Goal: Understand process/instructions: Learn how to perform a task or action

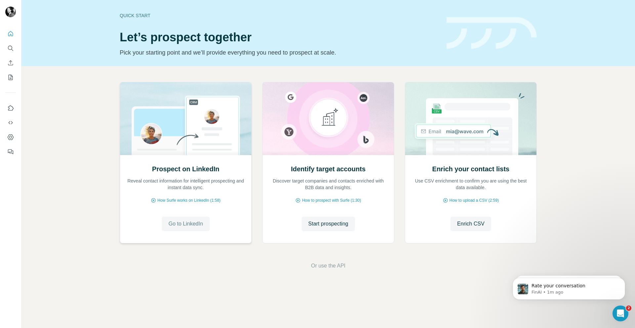
click at [195, 225] on span "Go to LinkedIn" at bounding box center [185, 224] width 34 height 8
click at [557, 289] on span "Rate your conversation" at bounding box center [559, 285] width 54 height 5
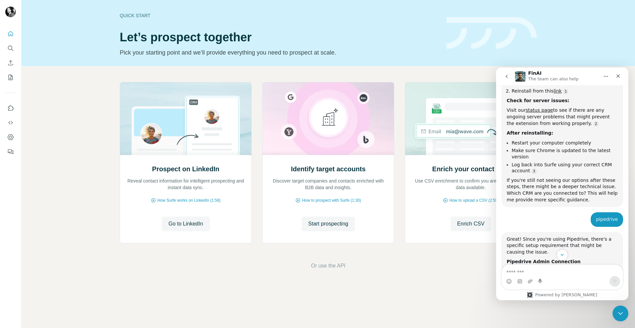
scroll to position [750, 0]
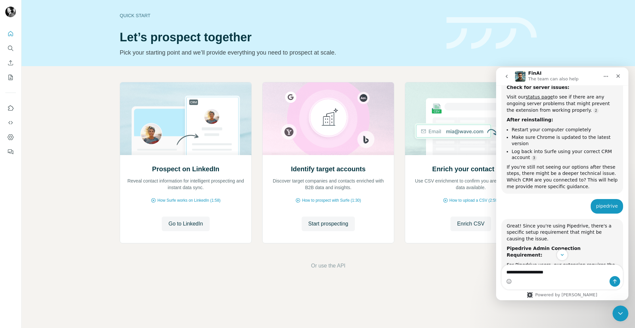
type textarea "**********"
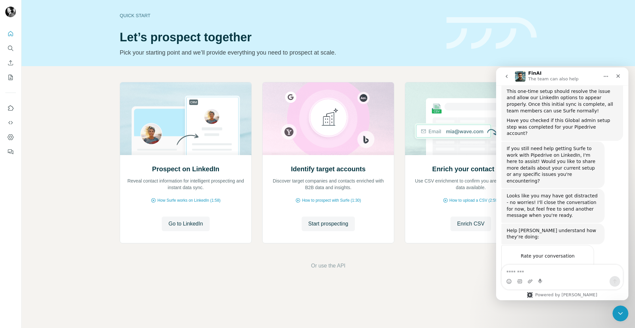
scroll to position [1030, 0]
type textarea "*"
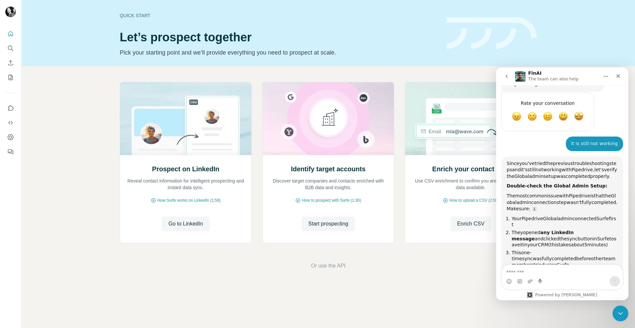
scroll to position [1182, 0]
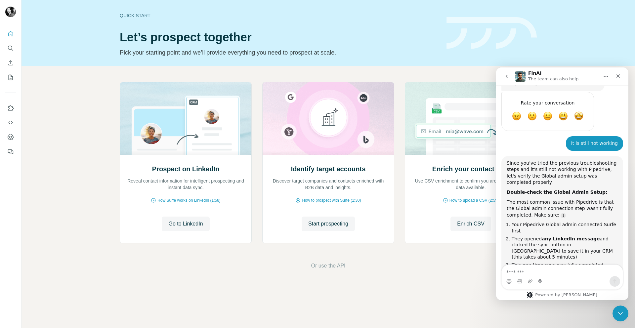
click at [583, 37] on div "Quick start Let’s prospect together Pick your starting point and we’ll provide …" at bounding box center [329, 33] width 614 height 66
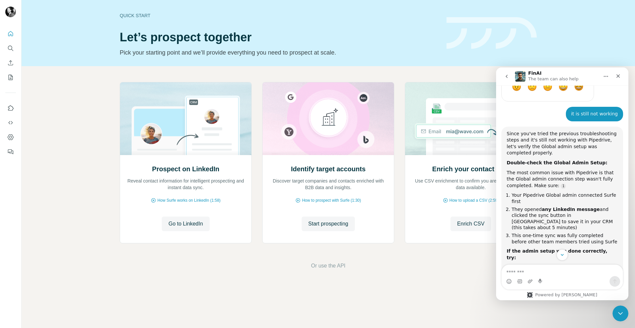
scroll to position [1218, 0]
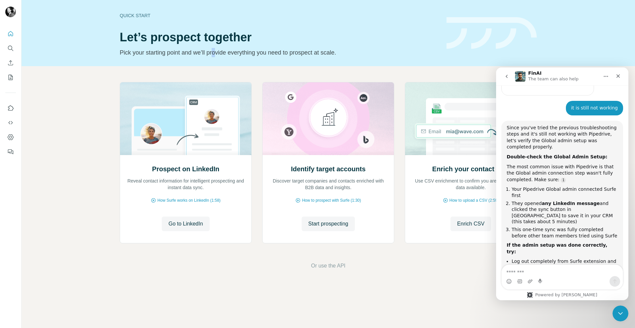
drag, startPoint x: 222, startPoint y: 53, endPoint x: 232, endPoint y: 51, distance: 10.1
click at [218, 54] on p "Pick your starting point and we’ll provide everything you need to prospect at s…" at bounding box center [279, 52] width 319 height 9
click at [9, 133] on button "Dashboard" at bounding box center [10, 137] width 11 height 12
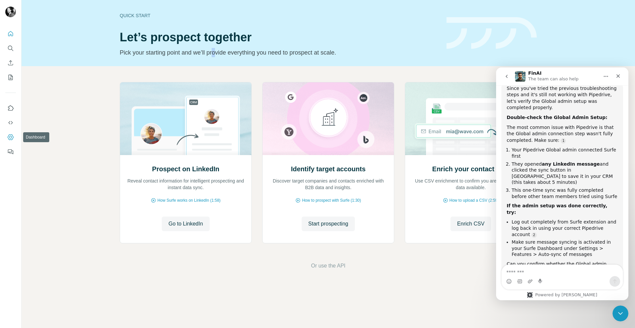
scroll to position [1265, 0]
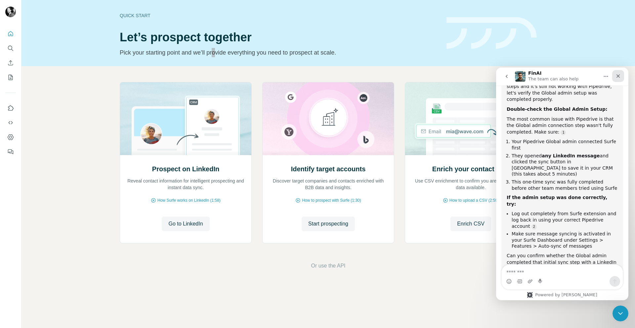
click at [620, 74] on icon "Close" at bounding box center [619, 76] width 4 height 4
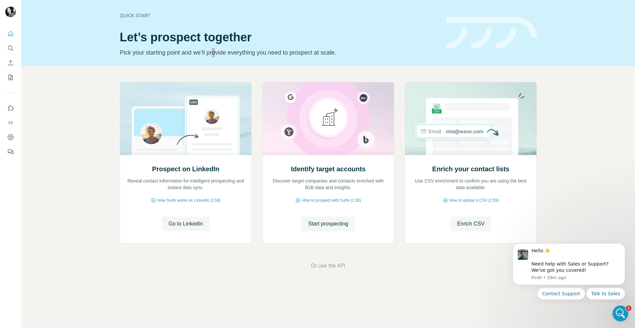
scroll to position [0, 0]
